Goal: Task Accomplishment & Management: Complete application form

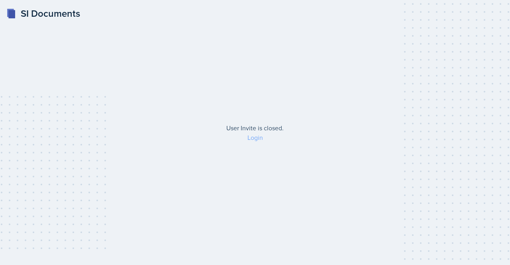
click at [256, 139] on link "Login" at bounding box center [256, 137] width 16 height 9
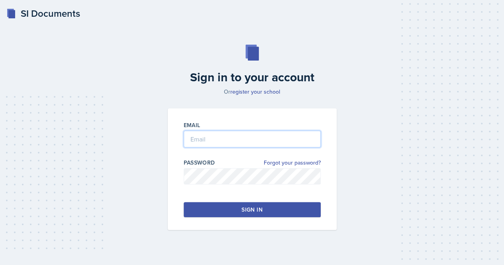
click at [239, 142] on input "email" at bounding box center [252, 139] width 137 height 17
type input "[EMAIL_ADDRESS][DOMAIN_NAME]"
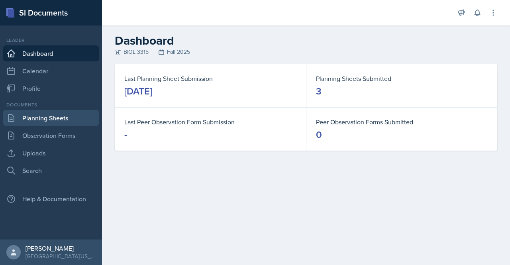
click at [37, 123] on link "Planning Sheets" at bounding box center [51, 118] width 96 height 16
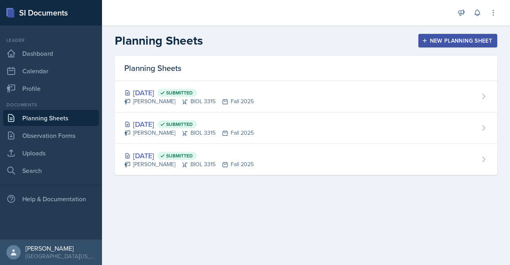
click at [447, 38] on div "New Planning Sheet" at bounding box center [458, 40] width 69 height 6
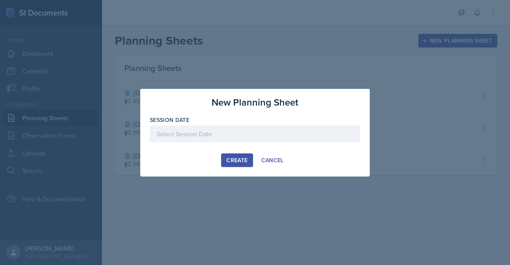
click at [237, 160] on div "Create" at bounding box center [236, 160] width 21 height 6
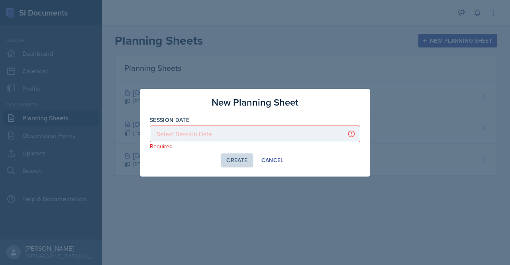
click at [218, 131] on div at bounding box center [255, 134] width 211 height 17
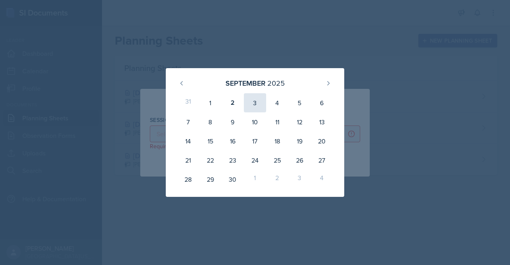
click at [260, 104] on div "3" at bounding box center [255, 102] width 22 height 19
type input "[DATE]"
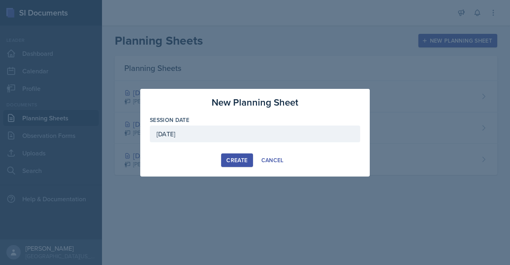
click at [233, 159] on div "Create" at bounding box center [236, 160] width 21 height 6
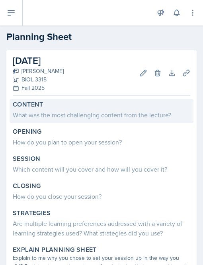
click at [45, 112] on div "What was the most challenging content from the lecture?" at bounding box center [102, 115] width 178 height 10
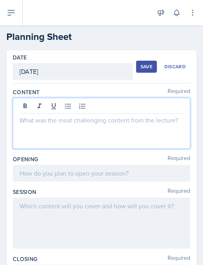
click at [38, 108] on div at bounding box center [102, 123] width 178 height 51
click at [33, 119] on p at bounding box center [102, 120] width 164 height 10
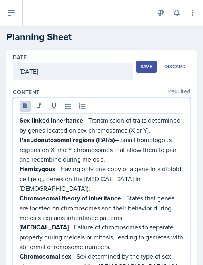
click at [20, 119] on strong "Sex-linked inheritance" at bounding box center [52, 120] width 64 height 9
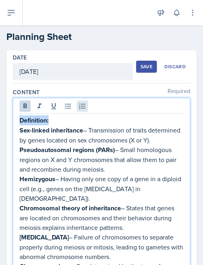
drag, startPoint x: 20, startPoint y: 119, endPoint x: 85, endPoint y: 110, distance: 64.9
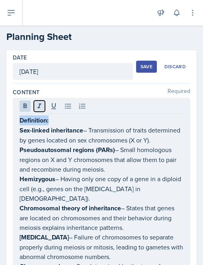
click at [43, 107] on button at bounding box center [39, 105] width 11 height 11
click at [50, 106] on icon at bounding box center [54, 106] width 8 height 8
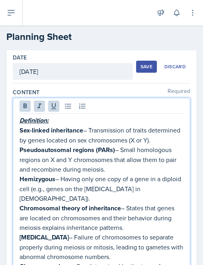
click at [45, 120] on u "Definition:" at bounding box center [34, 120] width 29 height 9
click at [20, 121] on u "Definitions:" at bounding box center [36, 120] width 32 height 9
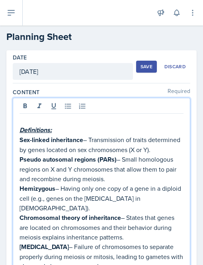
click at [25, 120] on p at bounding box center [102, 120] width 164 height 10
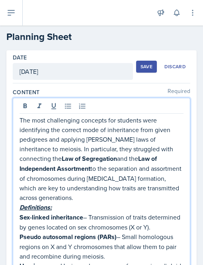
click at [20, 120] on p "The most challenging concepts for students were identifying the correct mode of…" at bounding box center [102, 158] width 164 height 87
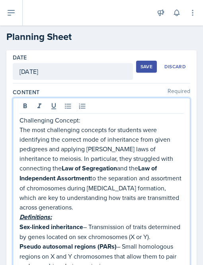
click at [20, 120] on p "Challenging Concept:" at bounding box center [102, 120] width 164 height 10
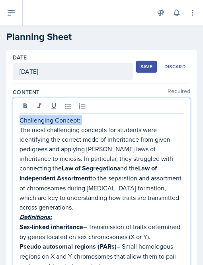
drag, startPoint x: 20, startPoint y: 120, endPoint x: 93, endPoint y: 108, distance: 74.3
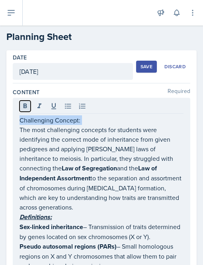
click at [26, 106] on icon at bounding box center [26, 105] width 4 height 5
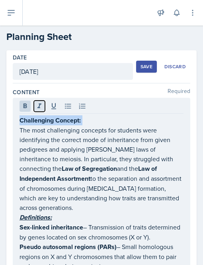
click at [38, 106] on icon at bounding box center [39, 105] width 4 height 5
click at [50, 106] on icon at bounding box center [54, 106] width 8 height 8
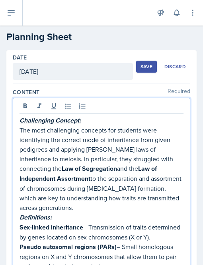
click at [59, 155] on p "The most challenging concepts for students were identifying the correct mode of…" at bounding box center [102, 168] width 164 height 87
click at [65, 205] on p "The most challenging concepts for students were identifying the correct mode of…" at bounding box center [102, 168] width 164 height 87
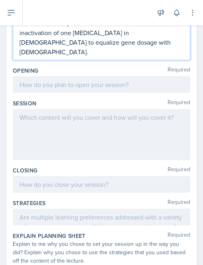
scroll to position [544, 0]
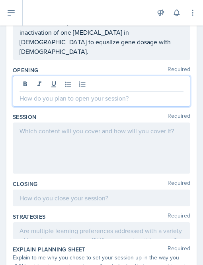
click at [32, 76] on div at bounding box center [102, 91] width 178 height 31
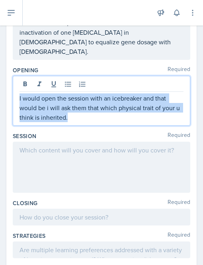
drag, startPoint x: 81, startPoint y: 105, endPoint x: 18, endPoint y: 85, distance: 65.4
click at [18, 85] on div "I would open the session with an icebreaker and that would be i will ask them t…" at bounding box center [102, 101] width 178 height 50
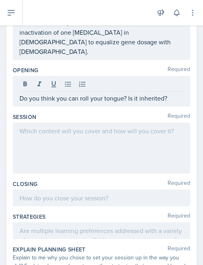
click at [18, 85] on div "Do you think you can roll your tongue? Is it inherited?" at bounding box center [102, 91] width 178 height 31
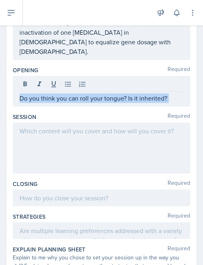
drag, startPoint x: 18, startPoint y: 85, endPoint x: 170, endPoint y: 86, distance: 151.5
click at [170, 86] on div "Do you think you can roll your tongue? Is it inherited?" at bounding box center [102, 91] width 178 height 31
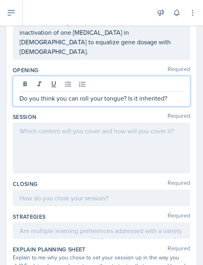
click at [23, 93] on p "Do you think you can roll your tongue? Is it inherited?" at bounding box center [102, 98] width 164 height 10
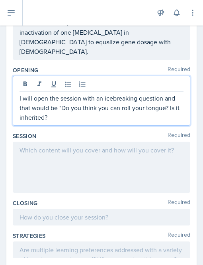
click at [56, 105] on p "I will open the session with an icebreaking question and that would be "Do you …" at bounding box center [102, 107] width 164 height 29
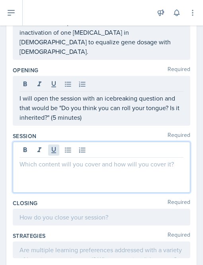
click at [50, 142] on div at bounding box center [102, 167] width 178 height 51
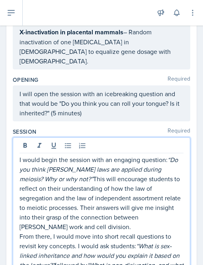
scroll to position [521, 0]
click at [45, 215] on p "I would begin the session with an engaging question: “Do you think [PERSON_NAME…" at bounding box center [102, 193] width 164 height 77
click at [169, 155] on p "I would begin the session with an engaging question: “Do you think [PERSON_NAME…" at bounding box center [102, 193] width 164 height 77
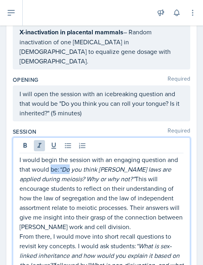
click at [75, 165] on em "“Do you think [PERSON_NAME] laws are applied during meiosis? Why or why not?”" at bounding box center [96, 174] width 153 height 18
click at [72, 165] on em "“Do you think [PERSON_NAME] laws are applied during meiosis? Why or why not?”" at bounding box center [96, 174] width 153 height 18
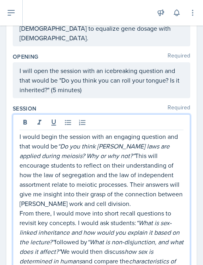
scroll to position [544, 0]
click at [137, 142] on p "I would begin the session with an engaging question and that would be “Do you t…" at bounding box center [102, 170] width 164 height 77
click at [139, 193] on p "I would begin the session with an engaging question and that would be “Do you t…" at bounding box center [102, 170] width 164 height 77
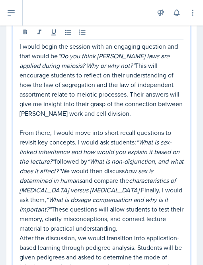
scroll to position [635, 0]
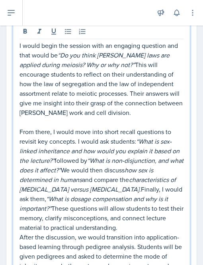
click at [95, 222] on p "From there, I would move into short recall questions to revisit key concepts. I…" at bounding box center [102, 179] width 164 height 105
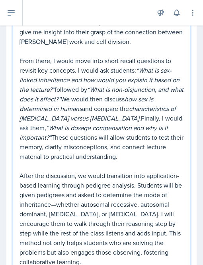
scroll to position [709, 0]
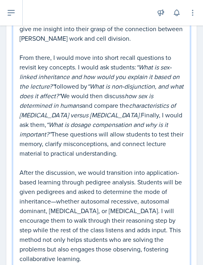
click at [75, 54] on p "From there, I would move into short recall questions to revisit key concepts. I…" at bounding box center [102, 105] width 164 height 105
click at [133, 54] on p "From there, I would move into short recall questions to revisit key concepts. I…" at bounding box center [102, 105] width 164 height 105
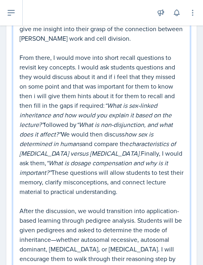
drag, startPoint x: 20, startPoint y: 43, endPoint x: 90, endPoint y: 191, distance: 163.5
click at [90, 191] on p "From there, I would move into short recall questions to revisit key concepts. I…" at bounding box center [102, 125] width 164 height 144
copy p "From there, I would move into short recall questions to revisit key concepts. I…"
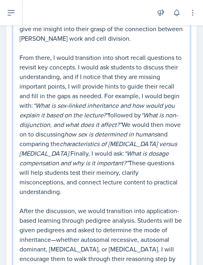
click at [75, 65] on p "From there, I would transition into short recall questions to revisit key conce…" at bounding box center [102, 125] width 164 height 144
click at [177, 75] on p "From there, I would transition into short recall questions to revisit key conce…" at bounding box center [102, 125] width 164 height 144
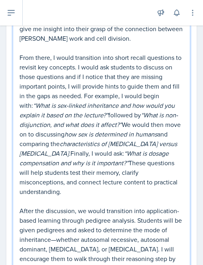
click at [65, 84] on p "From there, I would transition into short recall questions to revisit key conce…" at bounding box center [102, 125] width 164 height 144
click at [125, 84] on p "From there, I would transition into short recall questions to revisit key conce…" at bounding box center [102, 125] width 164 height 144
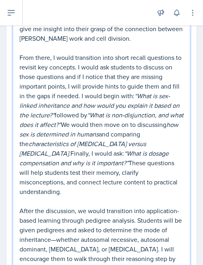
click at [123, 110] on p "From there, I would transition into short recall questions to revisit key conce…" at bounding box center [102, 125] width 164 height 144
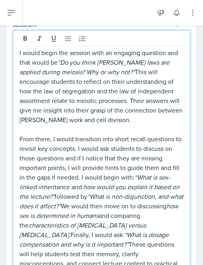
scroll to position [625, 0]
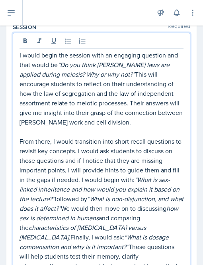
click at [147, 109] on p "I would begin the session with an engaging question and that would be “Do you t…" at bounding box center [102, 88] width 164 height 77
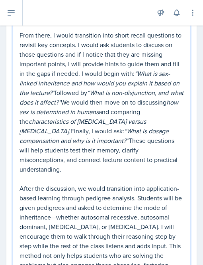
scroll to position [731, 0]
click at [130, 156] on p "From there, I would transition into short recall questions to revisit key conce…" at bounding box center [102, 102] width 164 height 144
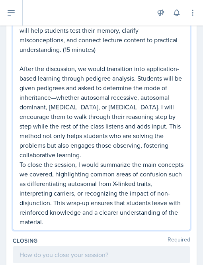
scroll to position [868, 0]
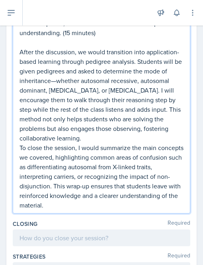
click at [108, 188] on p "To close the session, I would summarize the main concepts we covered, highlight…" at bounding box center [102, 176] width 164 height 67
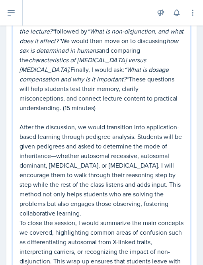
scroll to position [778, 0]
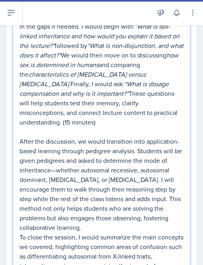
click at [122, 155] on p "After the discussion, we would transition into application-based learning throu…" at bounding box center [102, 184] width 164 height 96
click at [144, 210] on p "After the discussion, we would transition into application-based learning throu…" at bounding box center [102, 184] width 164 height 96
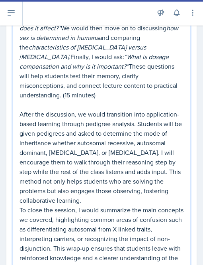
scroll to position [809, 0]
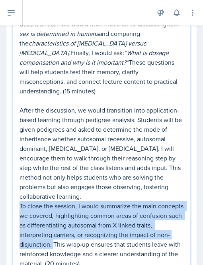
drag, startPoint x: 92, startPoint y: 230, endPoint x: 18, endPoint y: 195, distance: 81.7
click at [18, 195] on div "I would begin the session with an engaging question and that would be “Do you t…" at bounding box center [102, 59] width 178 height 423
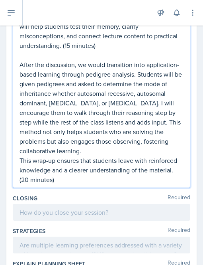
scroll to position [878, 0]
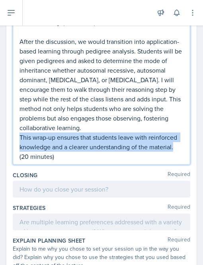
drag, startPoint x: 173, startPoint y: 136, endPoint x: 20, endPoint y: 126, distance: 153.8
click at [20, 132] on p "This wrap-up ensures that students leave with reinforced knowledge and a cleare…" at bounding box center [102, 146] width 164 height 29
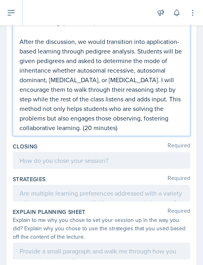
click at [68, 114] on p "After the discussion, we would transition into application-based learning throu…" at bounding box center [102, 85] width 164 height 96
click at [122, 117] on p "After the discussion, we would transition into application-based learning throu…" at bounding box center [102, 85] width 164 height 96
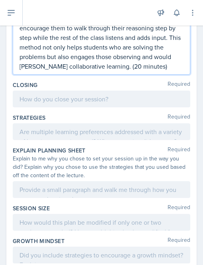
scroll to position [941, 0]
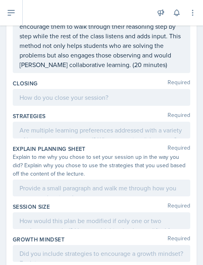
click at [67, 98] on div at bounding box center [102, 97] width 178 height 17
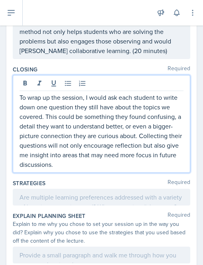
click at [54, 112] on p "To wrap up the session, I would ask each student to write down one question the…" at bounding box center [102, 130] width 164 height 77
click at [69, 163] on p "To wrap up the session, I would ask each student to write down one question the…" at bounding box center [102, 130] width 164 height 77
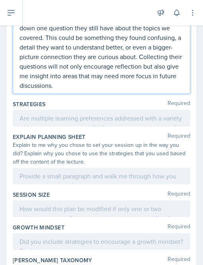
scroll to position [1021, 0]
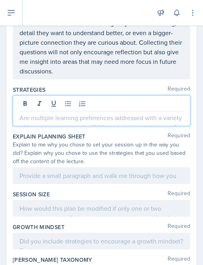
click at [57, 113] on p at bounding box center [102, 118] width 164 height 10
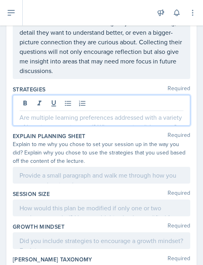
click at [39, 114] on p at bounding box center [102, 117] width 164 height 10
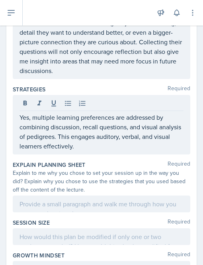
click at [41, 205] on div at bounding box center [102, 203] width 178 height 17
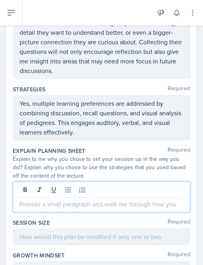
scroll to position [1034, 0]
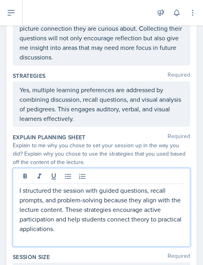
click at [21, 233] on p at bounding box center [102, 238] width 164 height 10
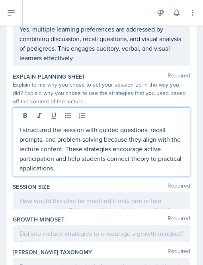
scroll to position [1096, 0]
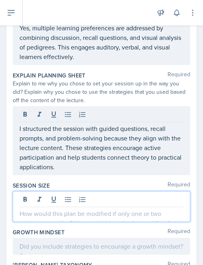
click at [33, 195] on div at bounding box center [102, 206] width 178 height 31
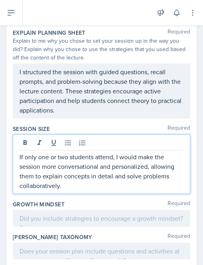
scroll to position [1141, 0]
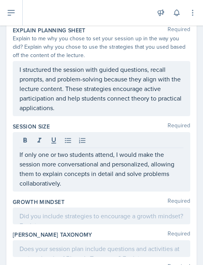
click at [43, 213] on div at bounding box center [102, 215] width 178 height 17
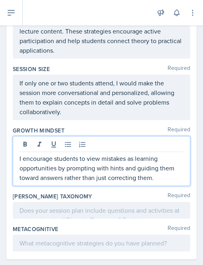
scroll to position [1206, 0]
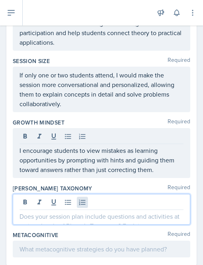
click at [85, 197] on div at bounding box center [102, 209] width 178 height 31
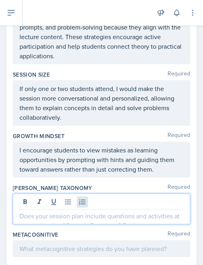
paste div
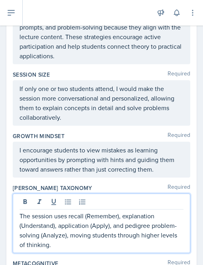
click at [84, 211] on p "The session uses recall (Remember), explanation (Understand), application (Appl…" at bounding box center [102, 230] width 164 height 38
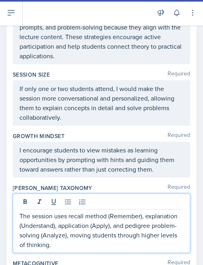
scroll to position [1235, 0]
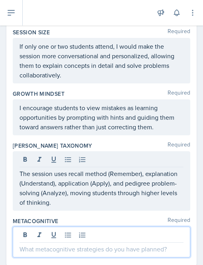
click at [117, 231] on div at bounding box center [102, 241] width 178 height 31
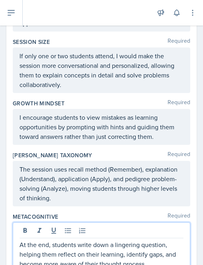
scroll to position [1254, 0]
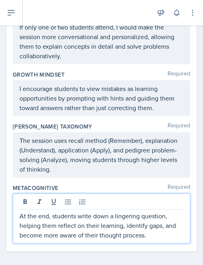
click at [138, 214] on p "At the end, students write down a lingering question, helping them reflect on t…" at bounding box center [102, 225] width 164 height 29
click at [155, 231] on p "At the end, students write down a lingering question, helping them reflect on t…" at bounding box center [102, 225] width 164 height 29
click at [152, 230] on p "At the end, students write down a lingering question, helping them reflect on t…" at bounding box center [102, 225] width 164 height 29
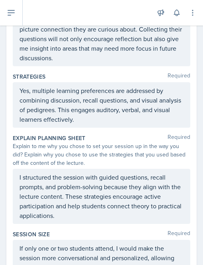
scroll to position [1273, 0]
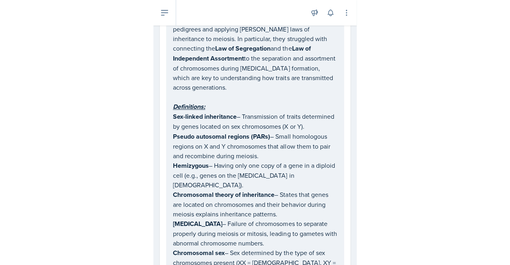
scroll to position [0, 0]
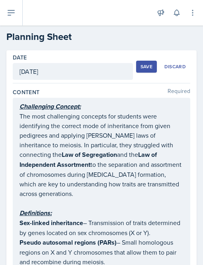
click at [142, 70] on button "Save" at bounding box center [146, 67] width 21 height 12
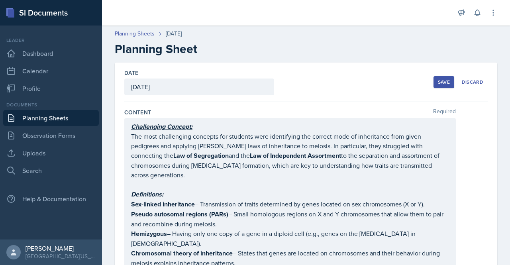
click at [438, 81] on div "Save" at bounding box center [444, 82] width 12 height 6
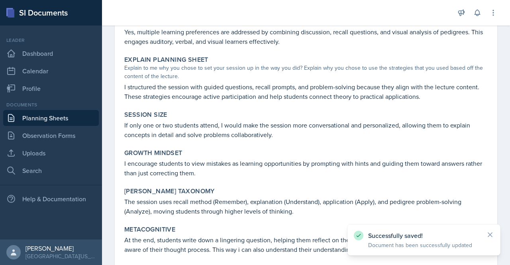
scroll to position [685, 0]
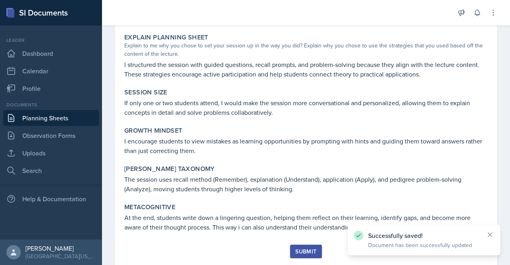
click at [308, 248] on div "Submit" at bounding box center [305, 251] width 21 height 6
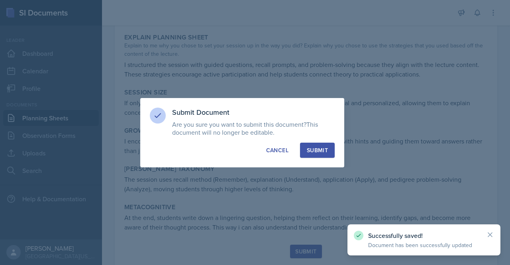
click at [326, 143] on button "Submit" at bounding box center [317, 150] width 35 height 15
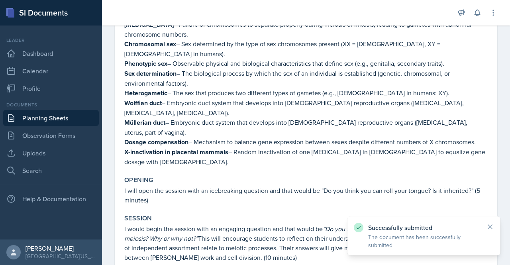
scroll to position [0, 0]
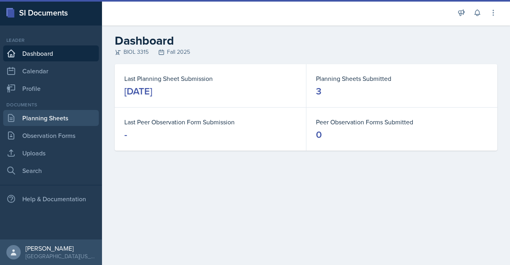
click at [51, 120] on link "Planning Sheets" at bounding box center [51, 118] width 96 height 16
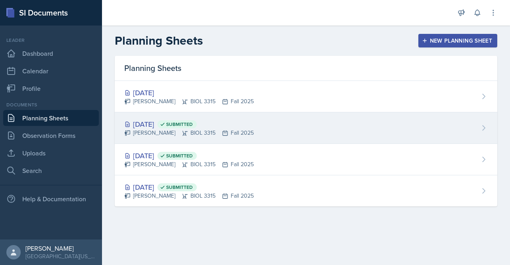
click at [150, 126] on div "Aug 29th, 2025 Submitted" at bounding box center [189, 124] width 130 height 11
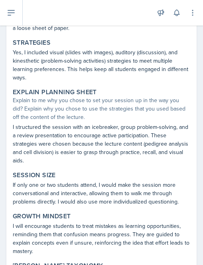
scroll to position [795, 0]
